Goal: Task Accomplishment & Management: Use online tool/utility

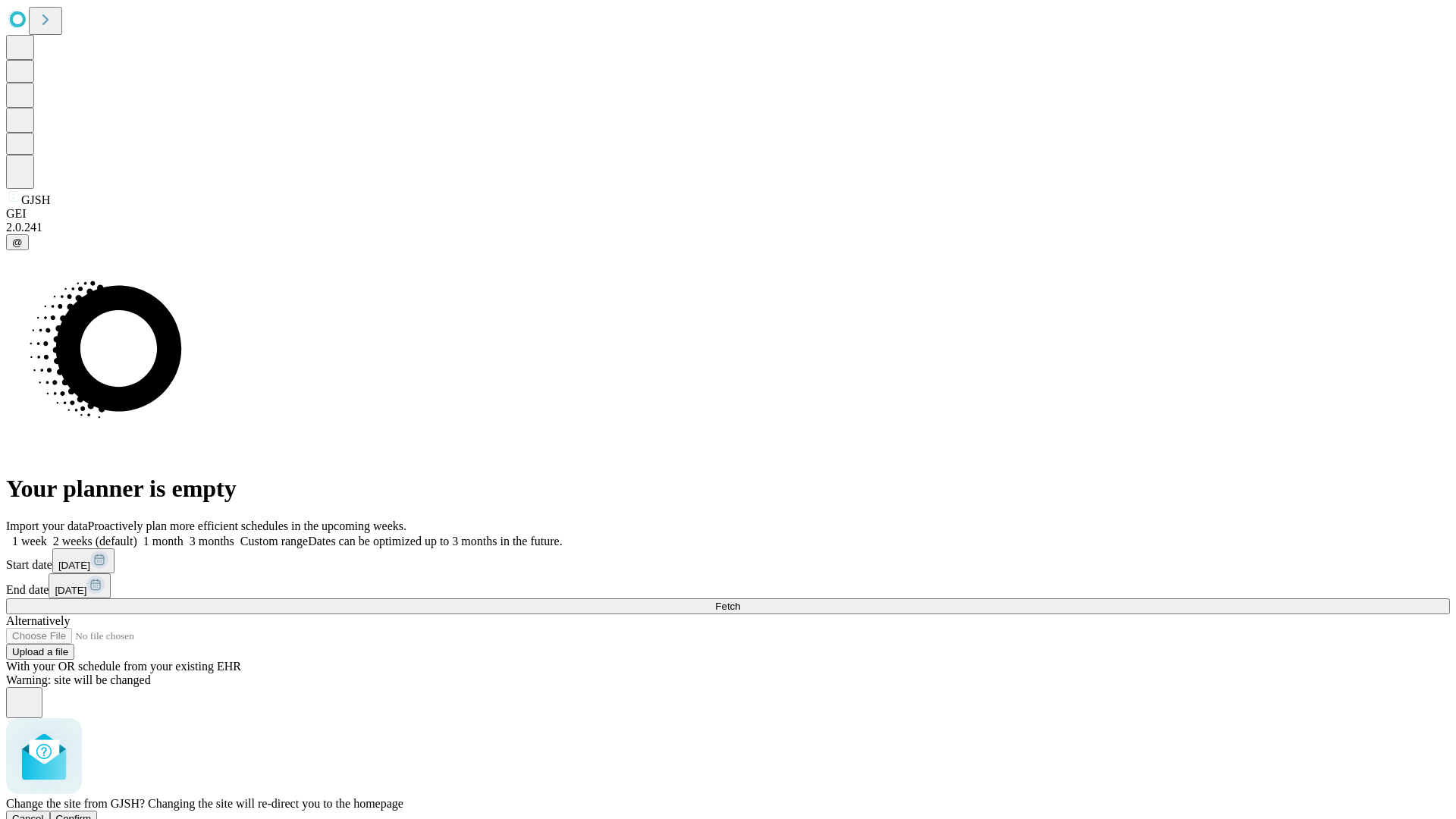
click at [92, 813] on span "Confirm" at bounding box center [73, 818] width 36 height 11
click at [184, 535] on label "1 month" at bounding box center [160, 541] width 46 height 13
click at [740, 600] on span "Fetch" at bounding box center [727, 606] width 25 height 11
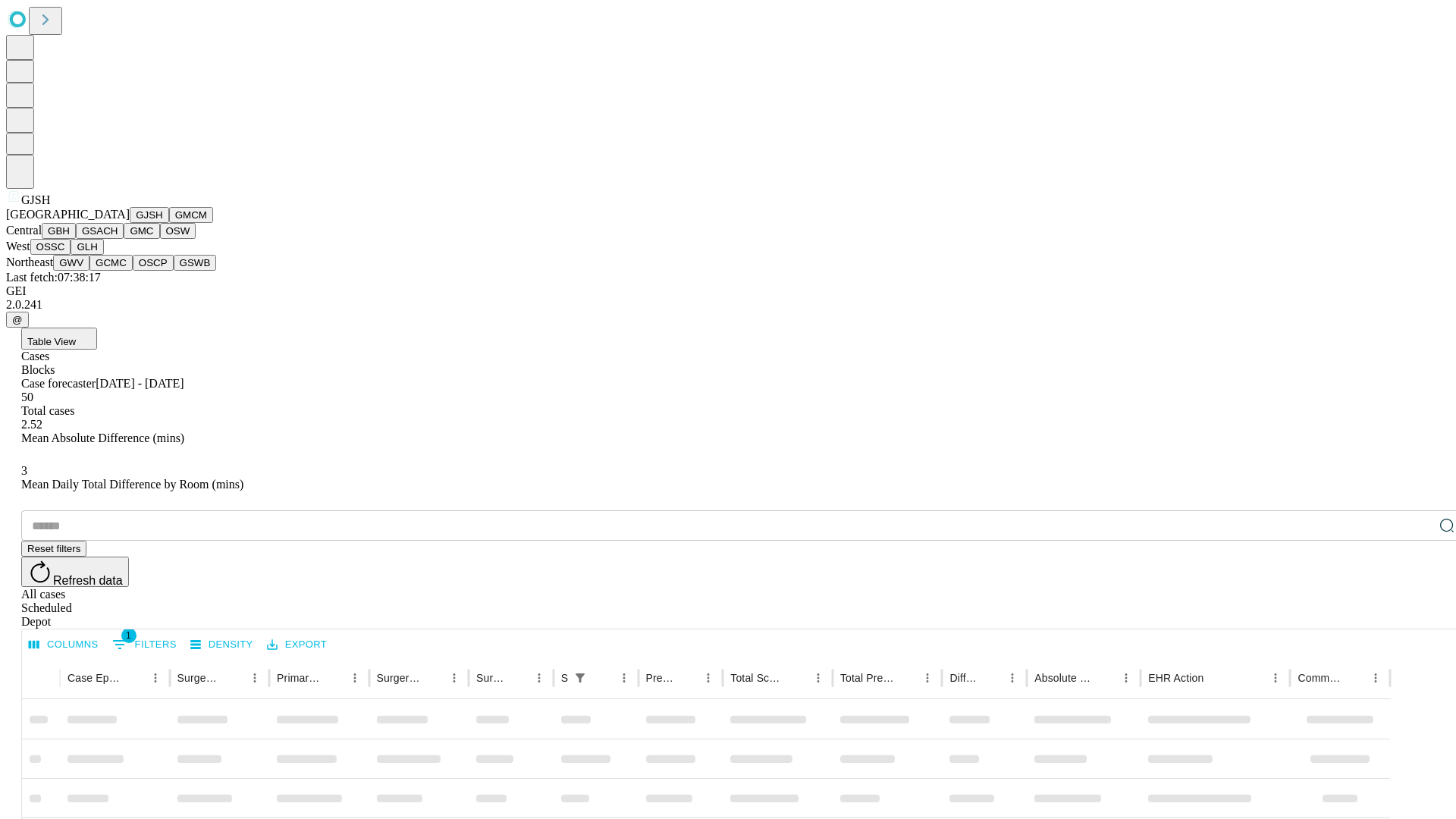
click at [169, 223] on button "GMCM" at bounding box center [191, 215] width 44 height 16
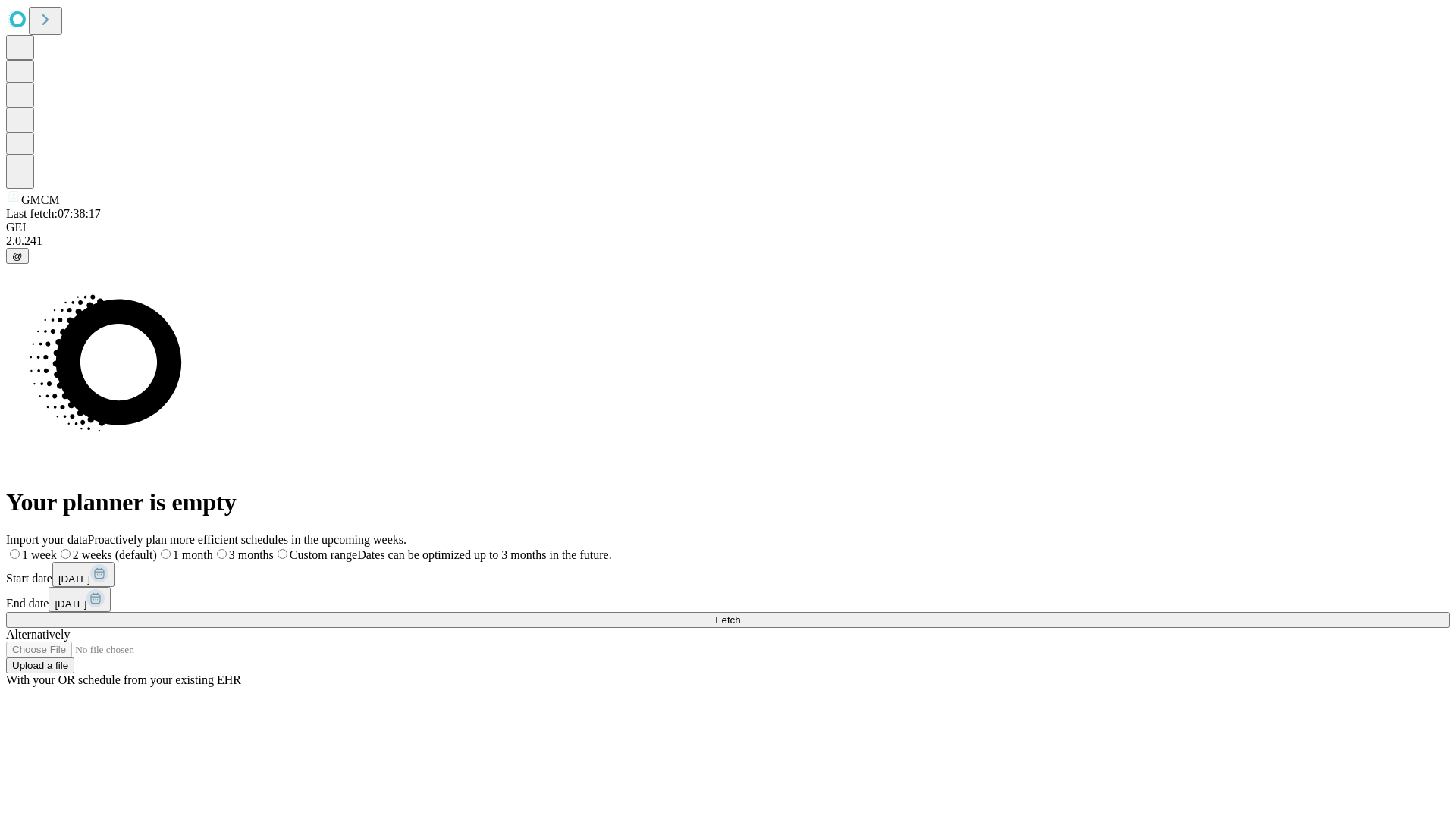
click at [213, 548] on label "1 month" at bounding box center [185, 554] width 56 height 13
click at [740, 614] on span "Fetch" at bounding box center [727, 620] width 25 height 11
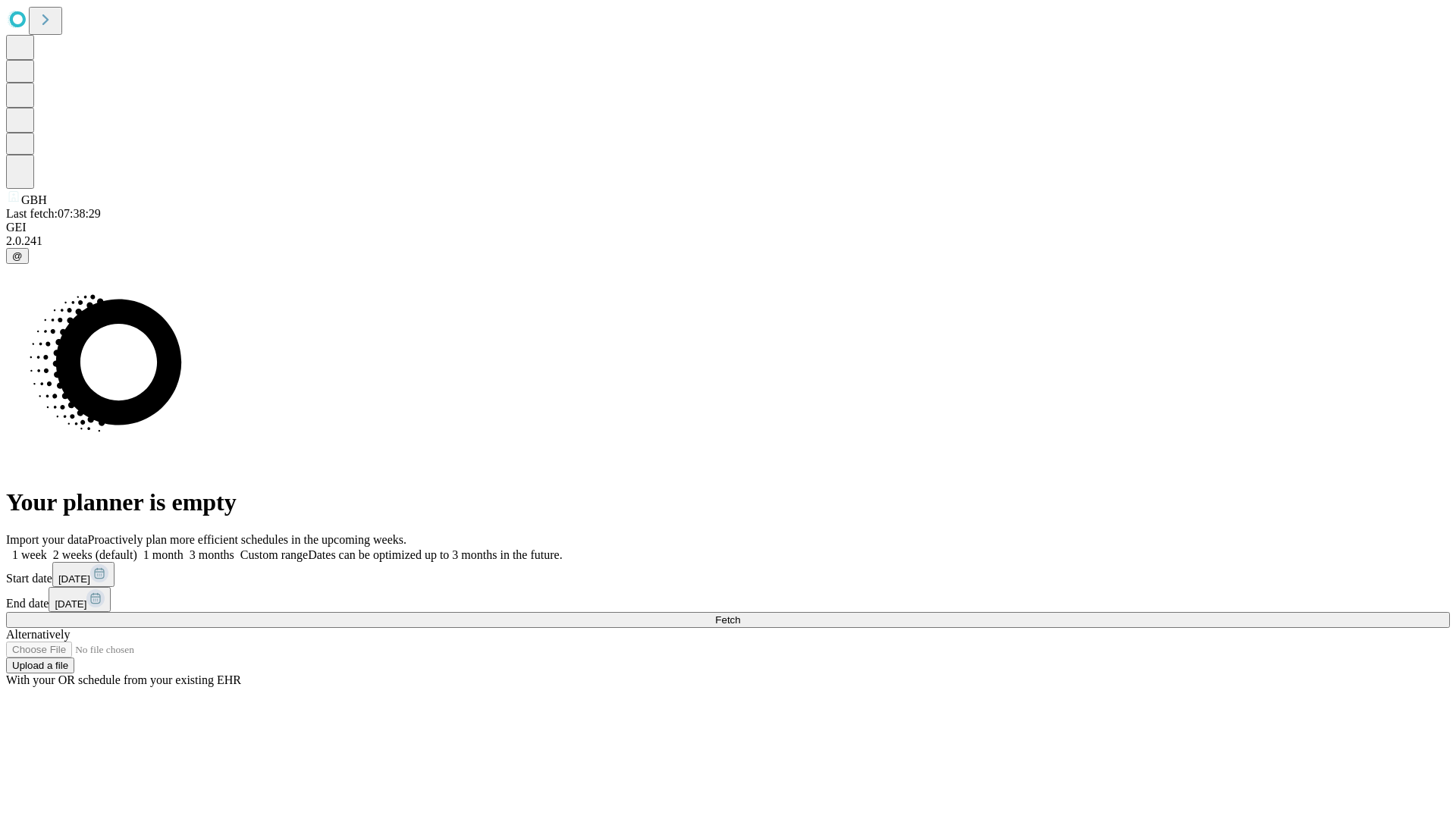
click at [184, 548] on label "1 month" at bounding box center [160, 554] width 46 height 13
click at [740, 614] on span "Fetch" at bounding box center [727, 620] width 25 height 11
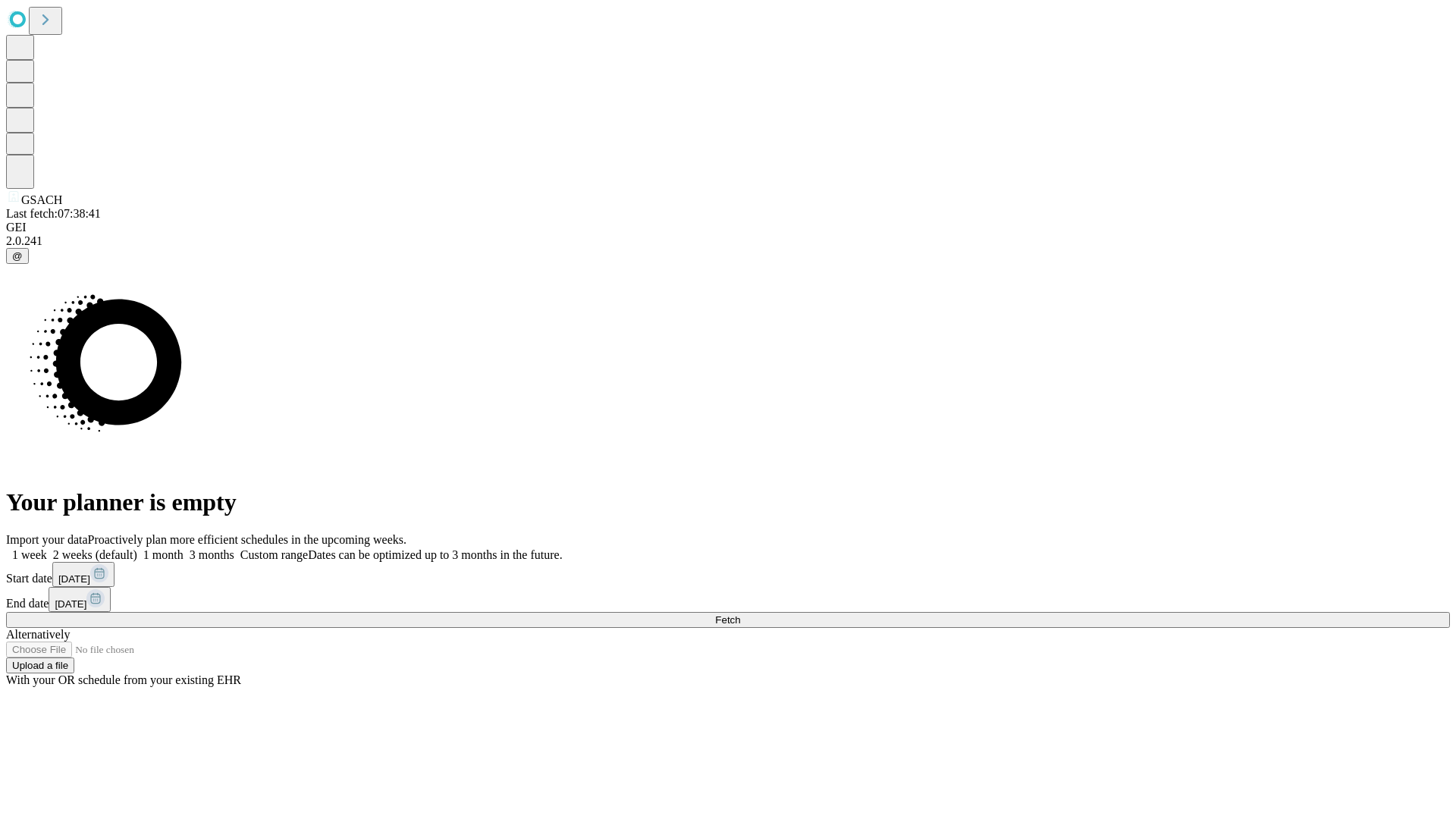
click at [184, 548] on label "1 month" at bounding box center [160, 554] width 46 height 13
click at [740, 614] on span "Fetch" at bounding box center [727, 620] width 25 height 11
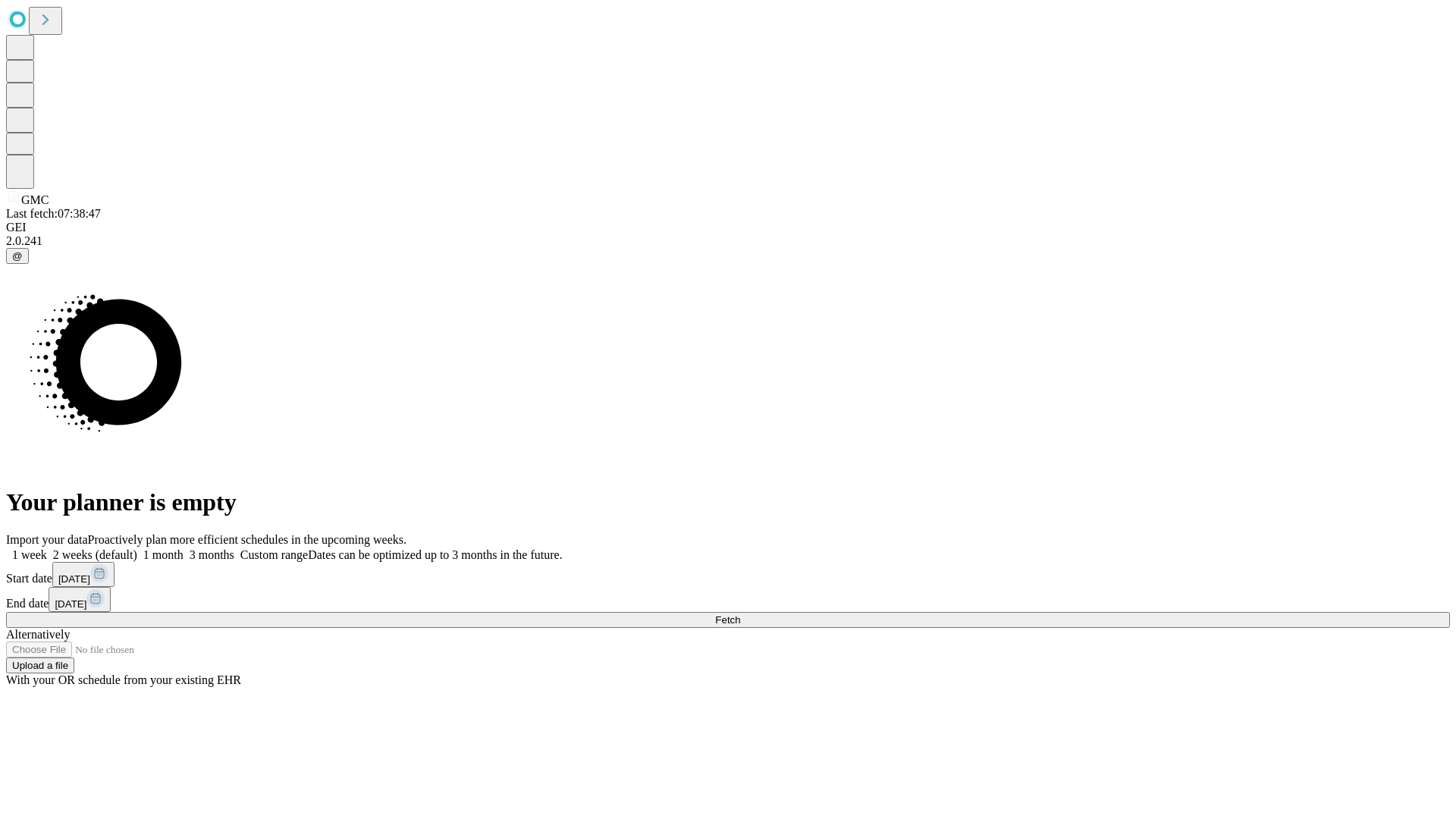
click at [184, 548] on label "1 month" at bounding box center [160, 554] width 46 height 13
click at [740, 614] on span "Fetch" at bounding box center [727, 620] width 25 height 11
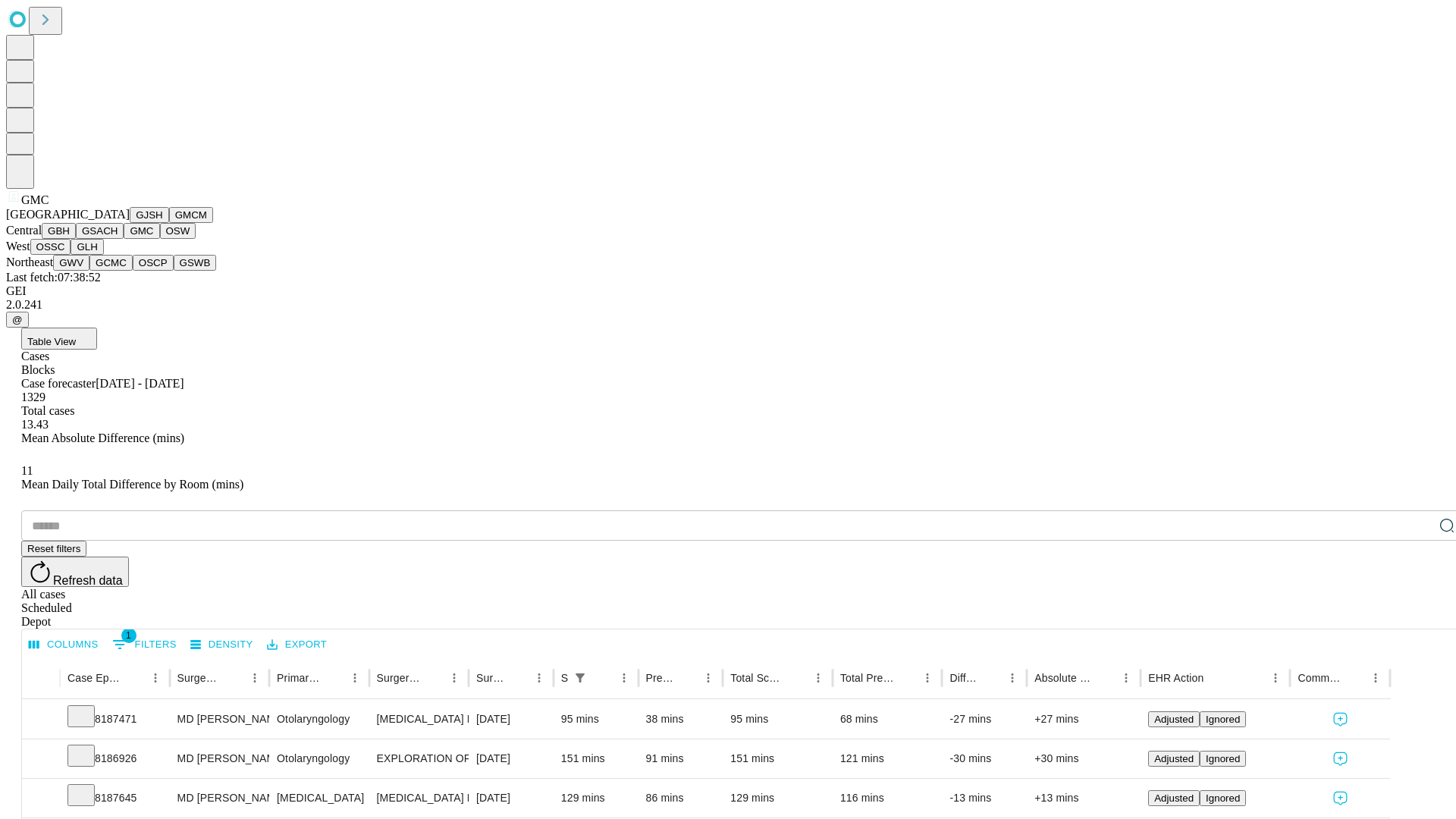
click at [160, 239] on button "OSW" at bounding box center [178, 231] width 37 height 16
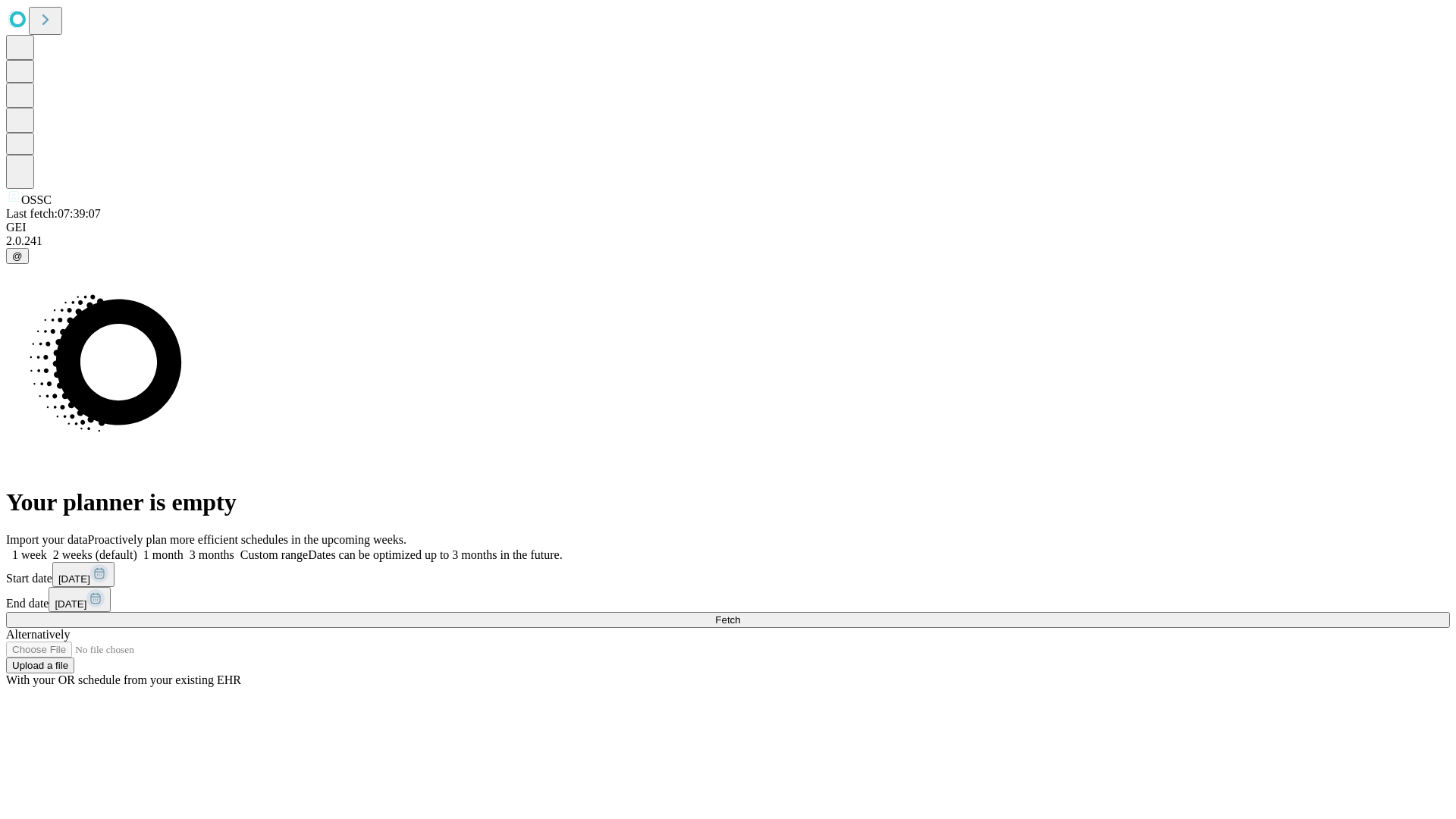
click at [184, 548] on label "1 month" at bounding box center [160, 554] width 46 height 13
click at [740, 614] on span "Fetch" at bounding box center [727, 620] width 25 height 11
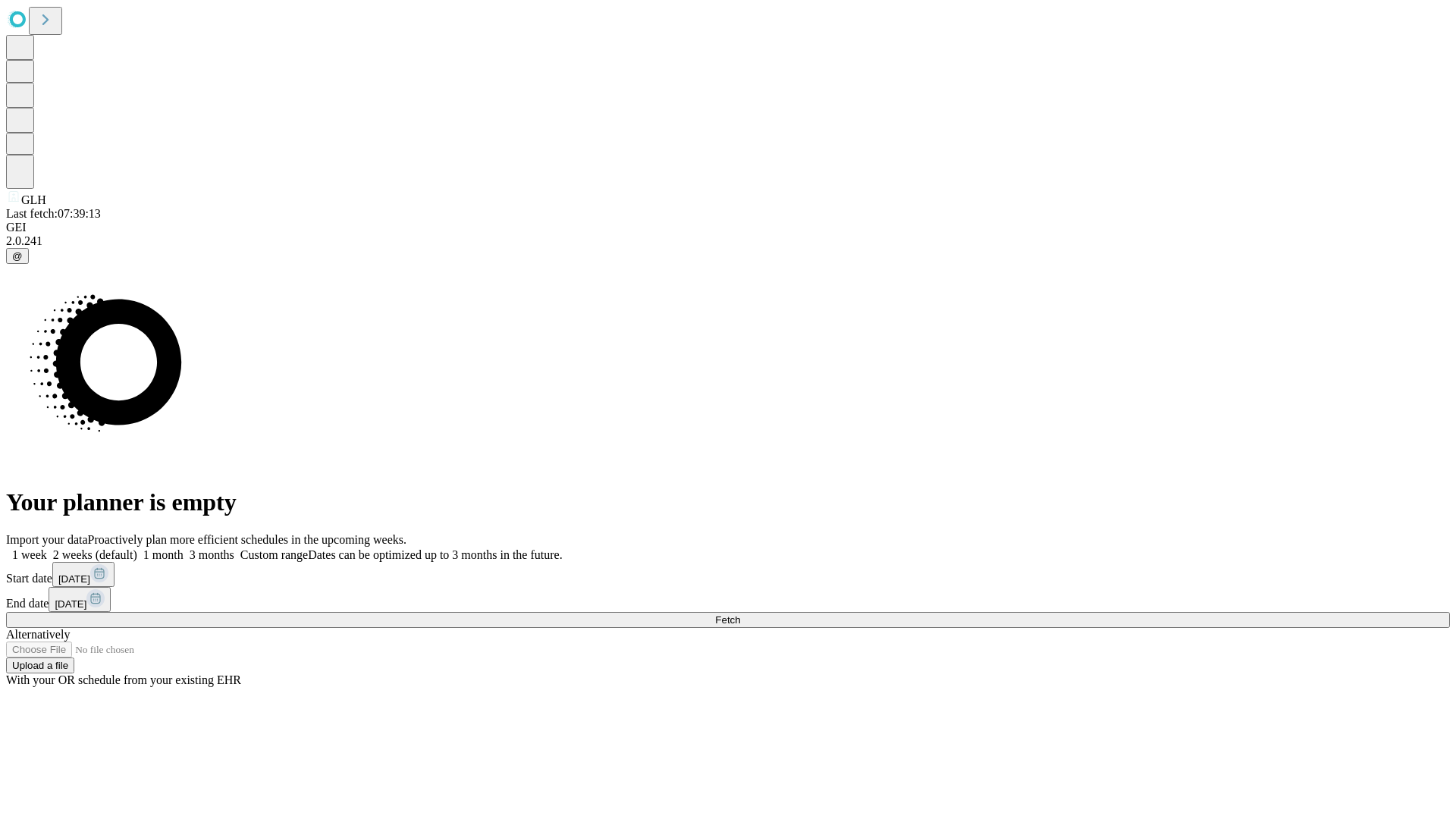
click at [184, 548] on label "1 month" at bounding box center [160, 554] width 46 height 13
click at [740, 614] on span "Fetch" at bounding box center [727, 620] width 25 height 11
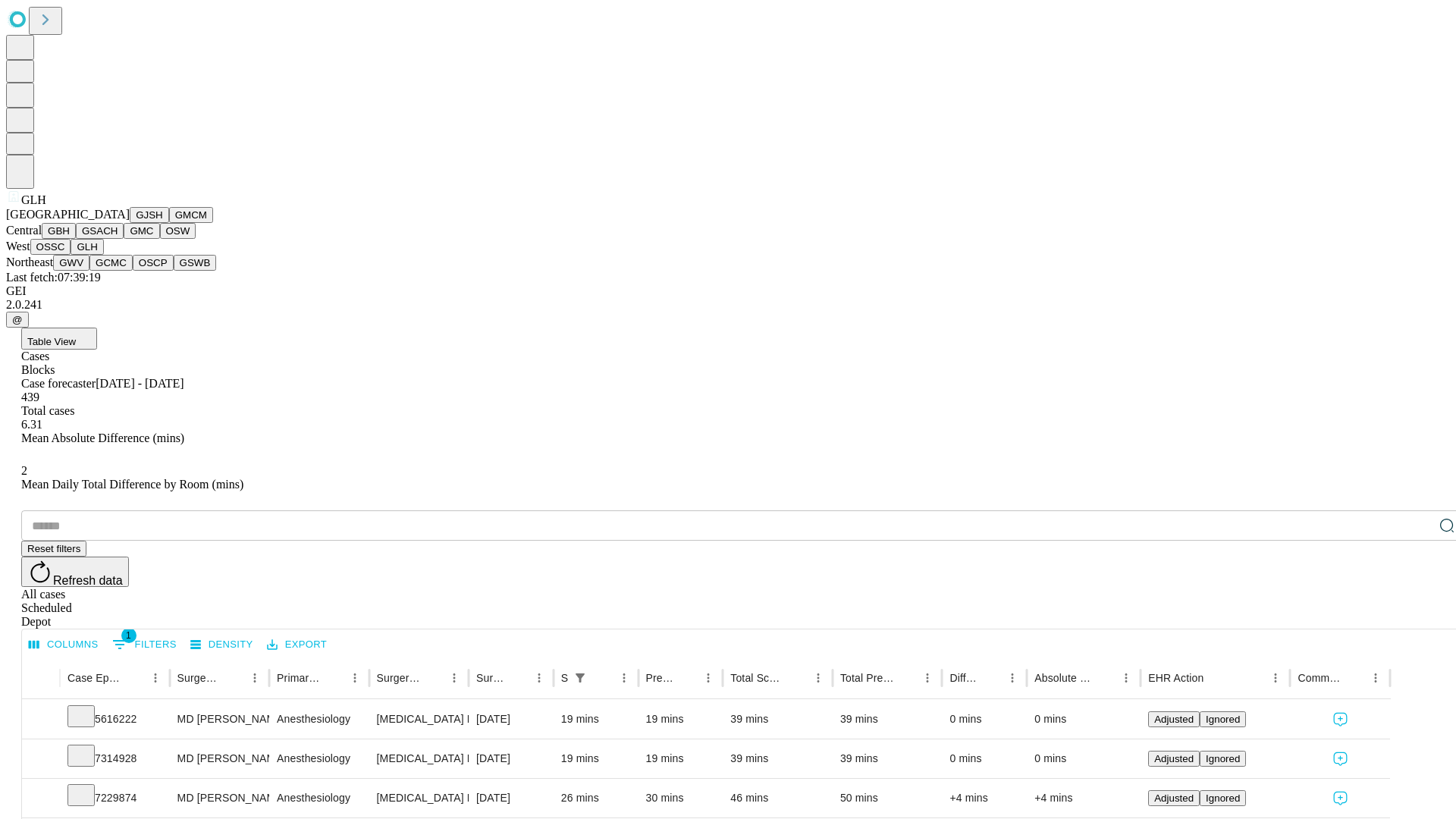
click at [89, 271] on button "GWV" at bounding box center [72, 262] width 37 height 16
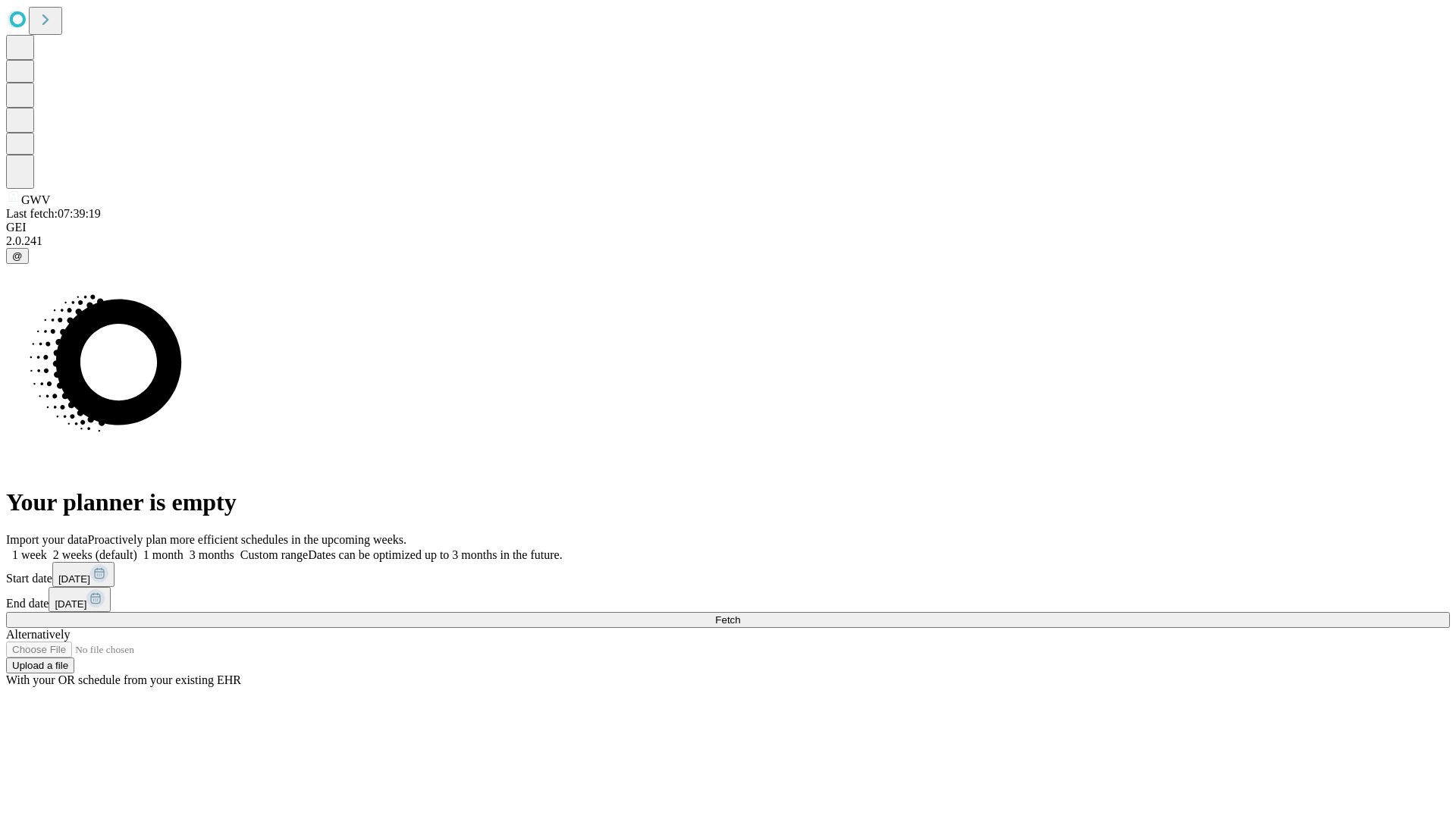
click at [740, 614] on span "Fetch" at bounding box center [727, 620] width 25 height 11
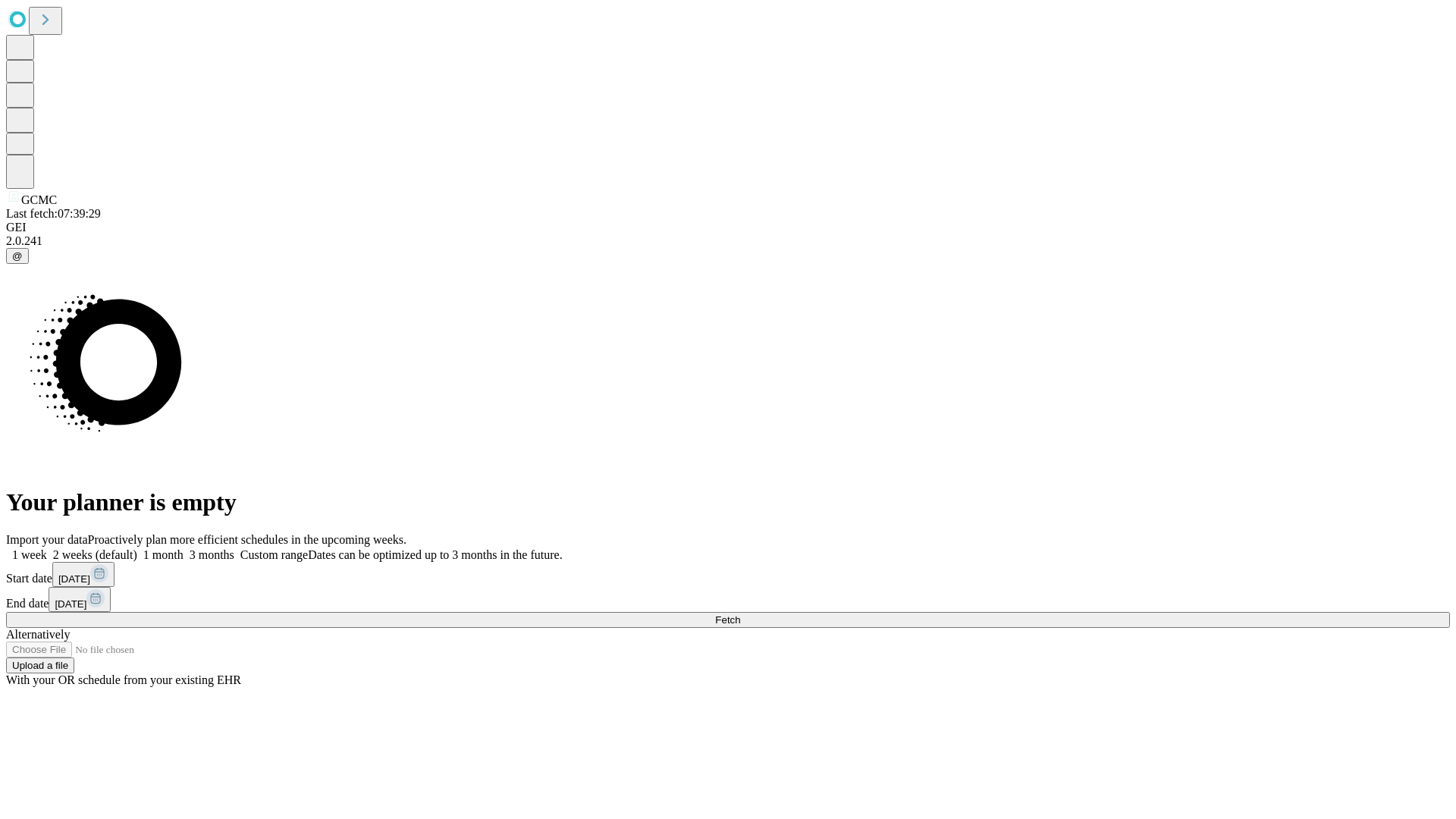
click at [740, 614] on span "Fetch" at bounding box center [727, 620] width 25 height 11
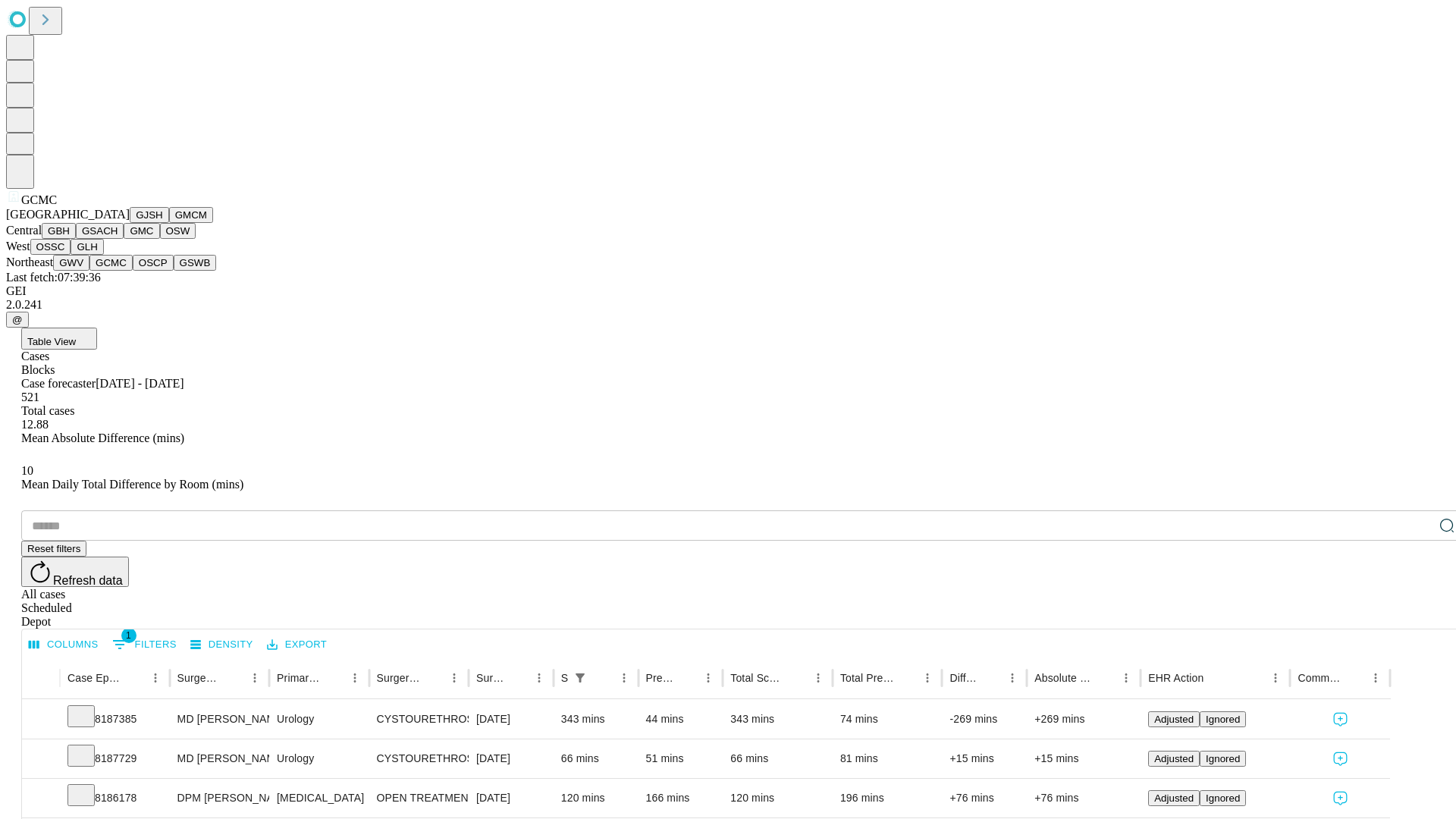
click at [133, 271] on button "OSCP" at bounding box center [153, 262] width 41 height 16
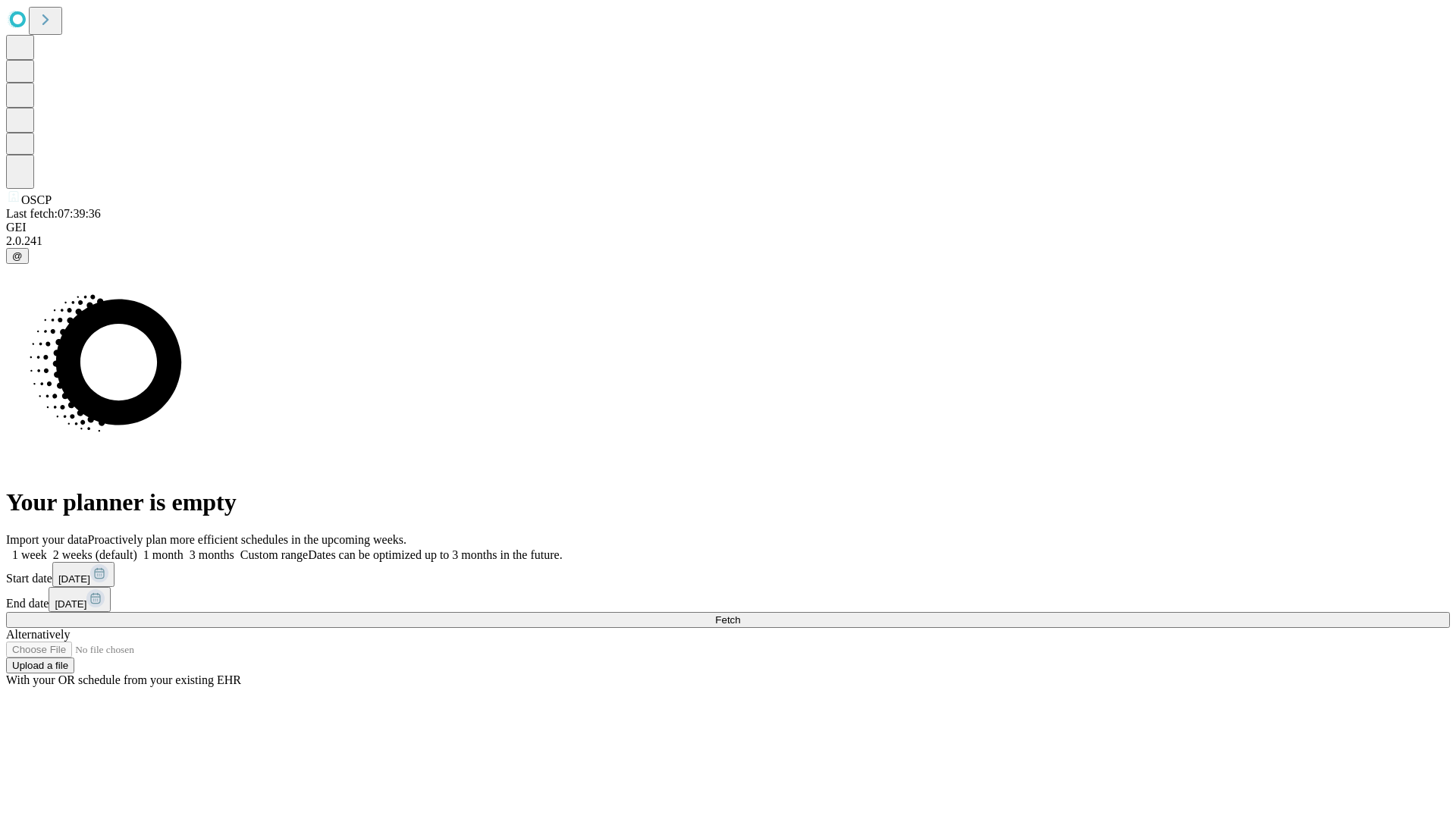
click at [184, 548] on label "1 month" at bounding box center [160, 554] width 46 height 13
click at [740, 614] on span "Fetch" at bounding box center [727, 620] width 25 height 11
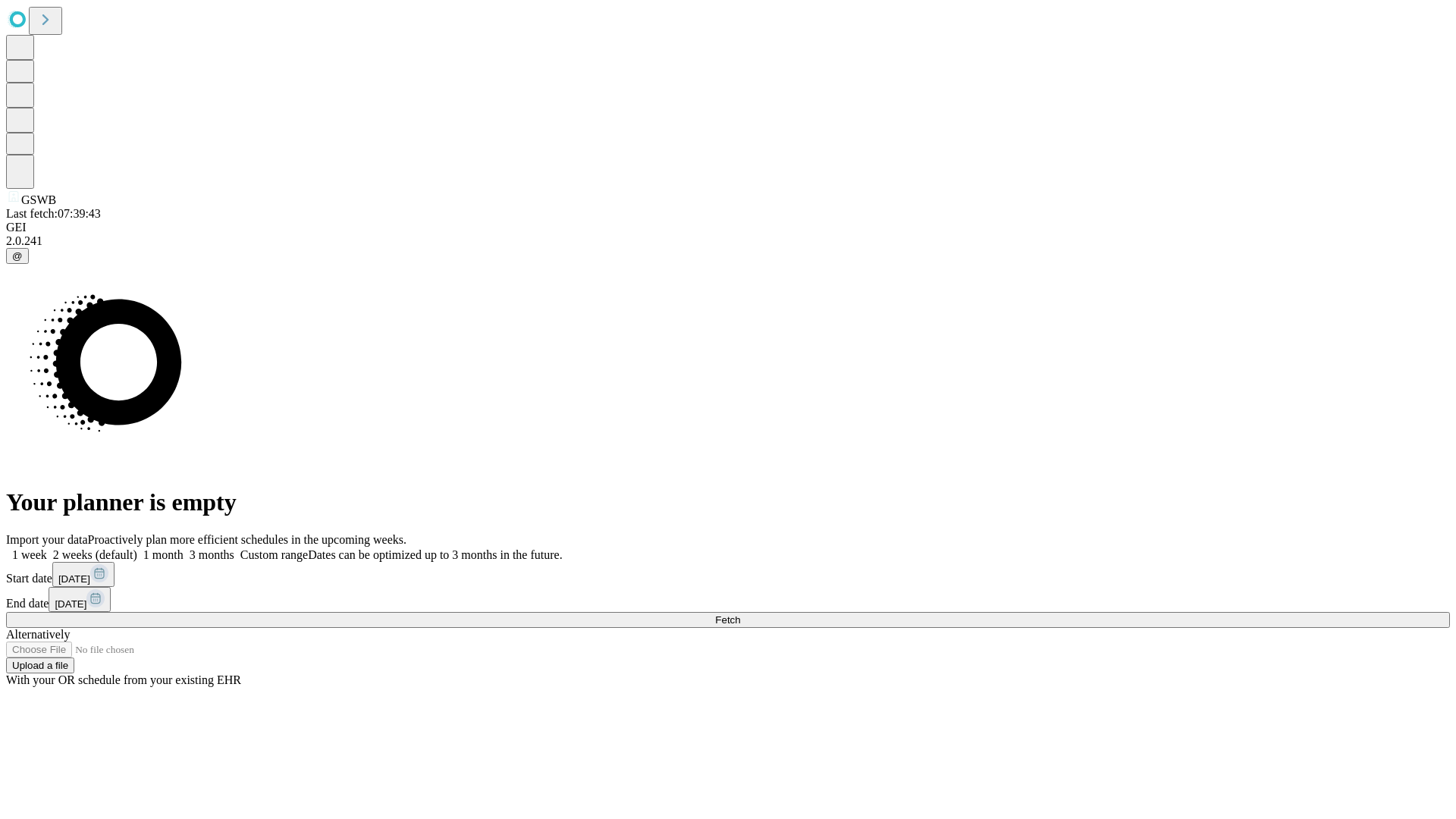
click at [184, 548] on label "1 month" at bounding box center [160, 554] width 46 height 13
click at [740, 614] on span "Fetch" at bounding box center [727, 620] width 25 height 11
